Goal: Task Accomplishment & Management: Use online tool/utility

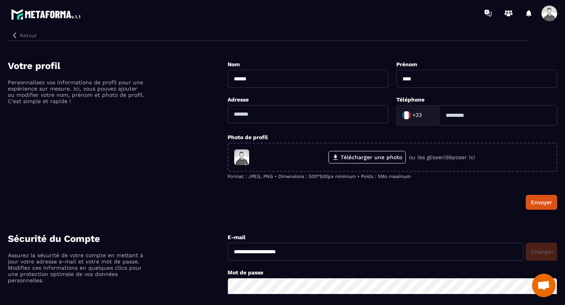
click at [22, 37] on button "Retour" at bounding box center [24, 35] width 32 height 10
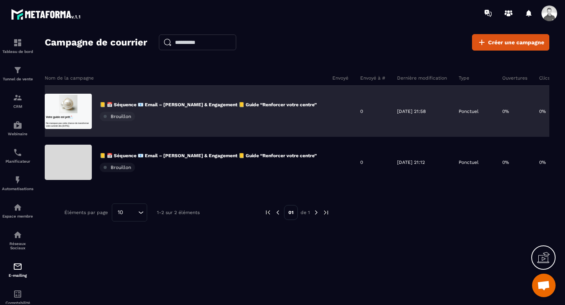
click at [182, 118] on div "📒 📅 Séquence 📧 Email – [PERSON_NAME] & Engagement 📒 Guide “Renforcer votre cent…" at bounding box center [208, 112] width 217 height 20
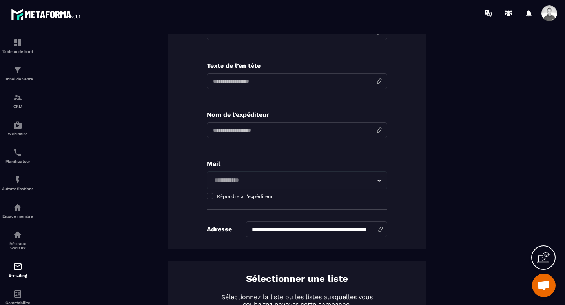
scroll to position [71, 0]
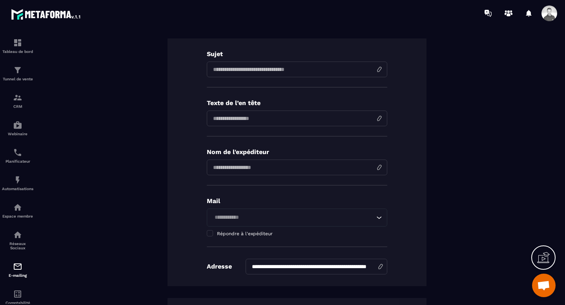
click at [288, 163] on input "input" at bounding box center [297, 168] width 180 height 16
click at [338, 168] on input "input" at bounding box center [297, 168] width 180 height 16
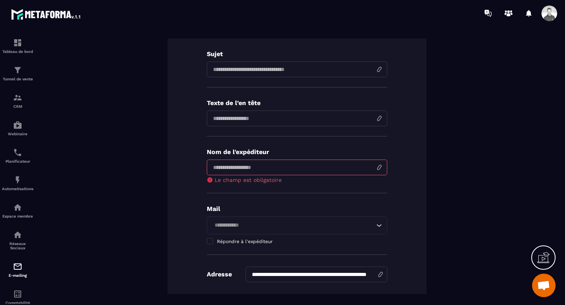
click at [350, 132] on div "Texte de l’en tête" at bounding box center [297, 117] width 180 height 37
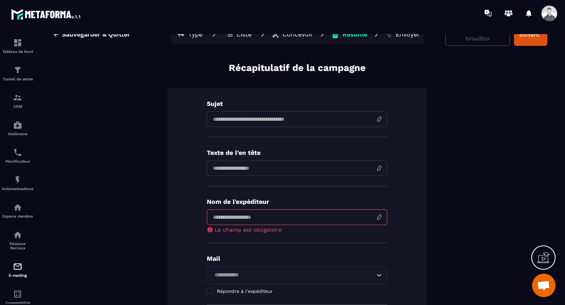
scroll to position [0, 0]
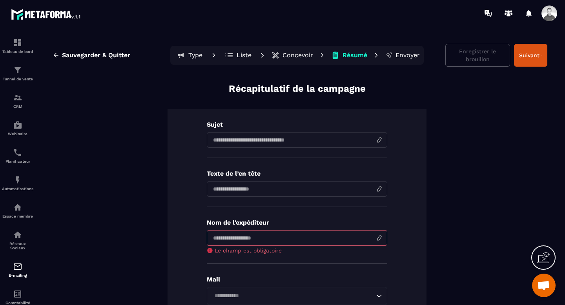
click at [316, 57] on div "Type Liste Concevoir Résumé Envoyer" at bounding box center [296, 55] width 253 height 19
click at [306, 56] on p "Concevoir" at bounding box center [297, 55] width 31 height 8
click at [296, 53] on p "Concevoir" at bounding box center [297, 55] width 31 height 8
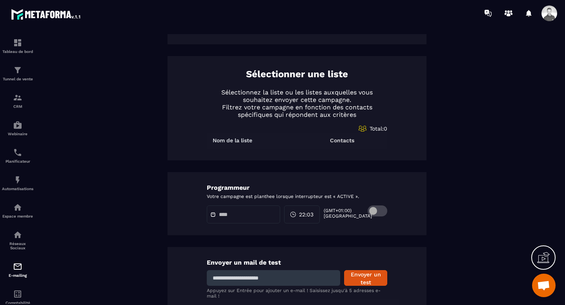
scroll to position [348, 0]
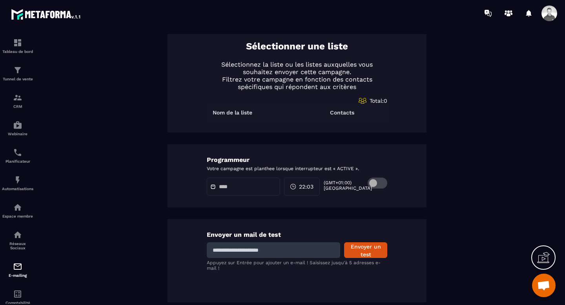
click at [290, 251] on input at bounding box center [273, 250] width 133 height 16
click at [255, 255] on input at bounding box center [273, 250] width 133 height 16
click at [192, 120] on div "Sélectionner une liste Sélectionnez la liste ou les listes auxquelles vous souh…" at bounding box center [296, 80] width 259 height 104
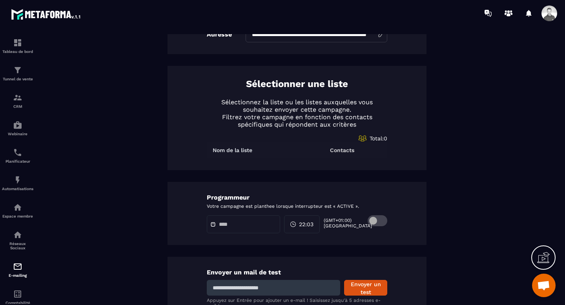
scroll to position [309, 0]
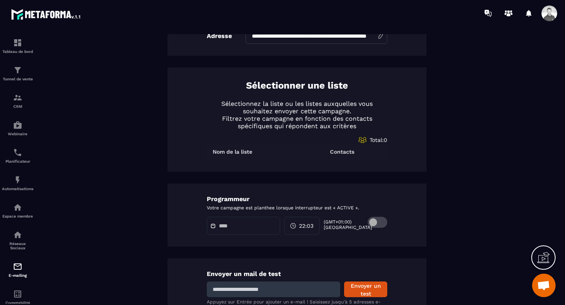
click at [350, 149] on p "Contacts" at bounding box center [342, 152] width 24 height 6
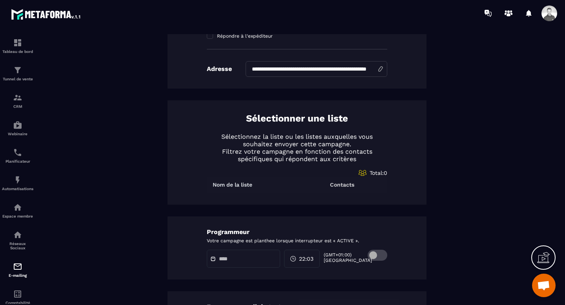
scroll to position [274, 0]
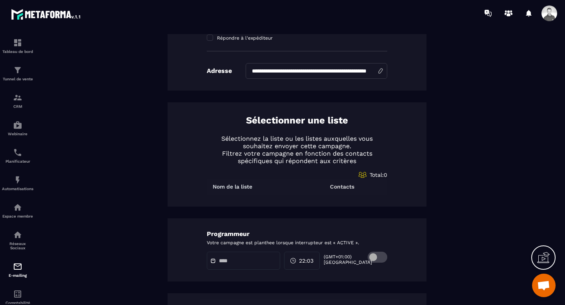
click at [216, 190] on th "Nom de la liste" at bounding box center [252, 187] width 90 height 16
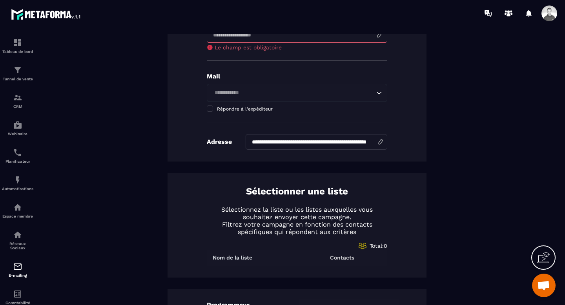
scroll to position [132, 0]
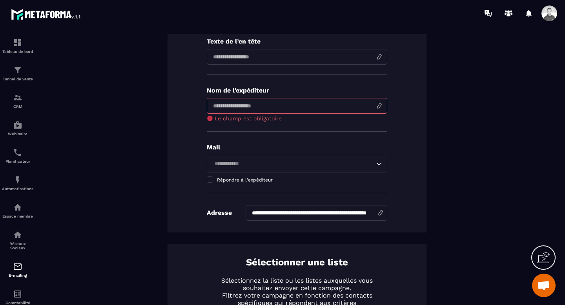
click at [293, 214] on input "**********" at bounding box center [316, 213] width 142 height 16
click at [276, 165] on input "Search for option" at bounding box center [293, 164] width 162 height 9
click at [280, 165] on input "Search for option" at bounding box center [293, 164] width 162 height 9
click at [373, 161] on input "Search for option" at bounding box center [293, 164] width 162 height 9
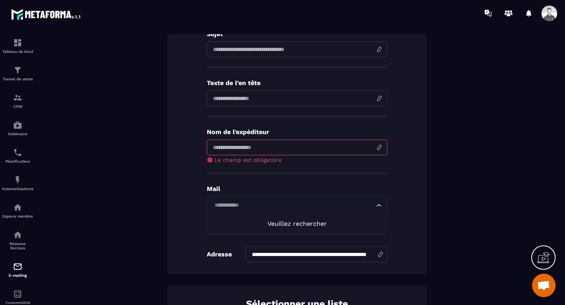
scroll to position [84, 0]
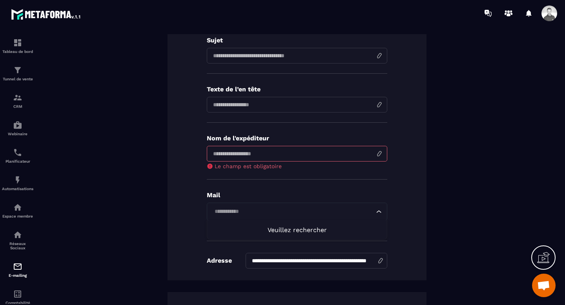
click at [389, 158] on div "**********" at bounding box center [296, 153] width 259 height 256
click at [371, 154] on input "input" at bounding box center [297, 154] width 180 height 16
type input "**********"
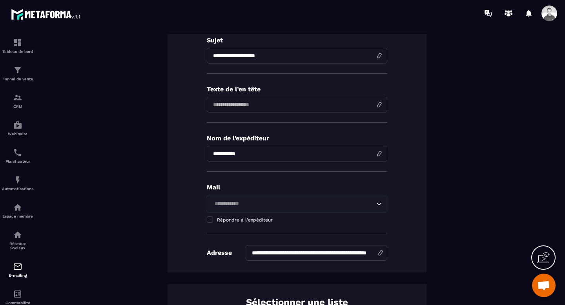
click at [231, 152] on input "input" at bounding box center [297, 154] width 180 height 16
drag, startPoint x: 227, startPoint y: 152, endPoint x: 203, endPoint y: 151, distance: 24.3
click at [203, 151] on div "**********" at bounding box center [296, 149] width 259 height 248
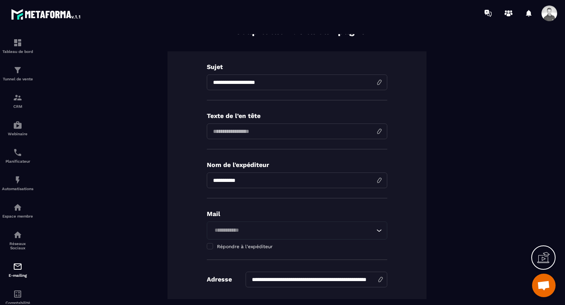
scroll to position [54, 0]
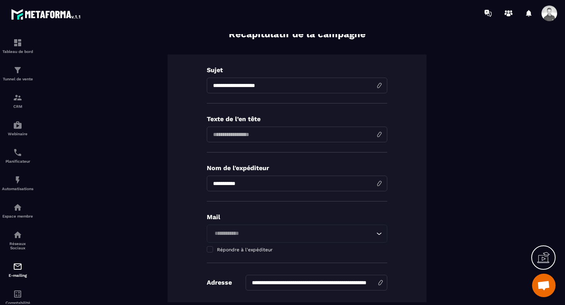
click at [248, 139] on input at bounding box center [297, 135] width 180 height 16
click at [238, 85] on input "**********" at bounding box center [297, 86] width 180 height 16
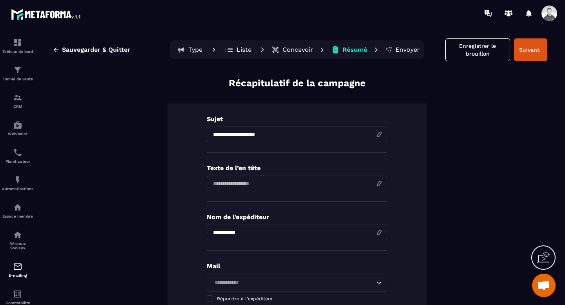
scroll to position [0, 0]
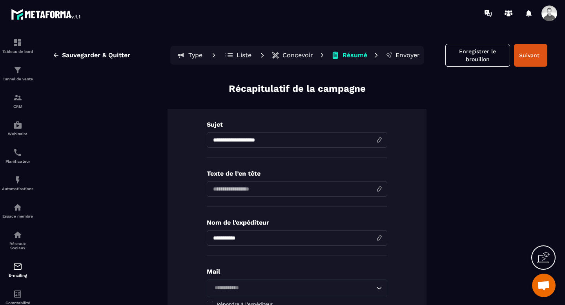
click at [243, 141] on input "**********" at bounding box center [297, 140] width 180 height 16
click at [296, 140] on input "**********" at bounding box center [297, 140] width 180 height 16
drag, startPoint x: 296, startPoint y: 140, endPoint x: 207, endPoint y: 130, distance: 90.3
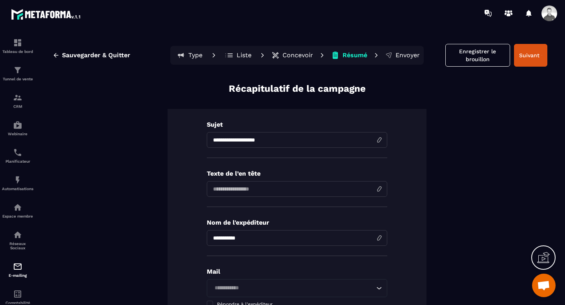
click at [207, 130] on div "**********" at bounding box center [297, 139] width 180 height 37
click at [243, 51] on p "Liste" at bounding box center [243, 55] width 15 height 8
click at [220, 55] on button "Type" at bounding box center [237, 55] width 35 height 16
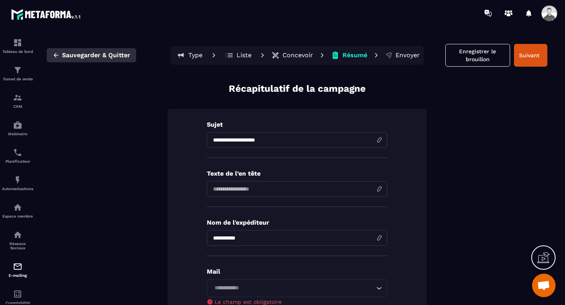
click at [57, 51] on button "Sauvegarder & Quitter" at bounding box center [91, 55] width 89 height 14
click at [58, 53] on icon "button" at bounding box center [56, 55] width 7 height 7
